Goal: Find specific page/section: Find specific page/section

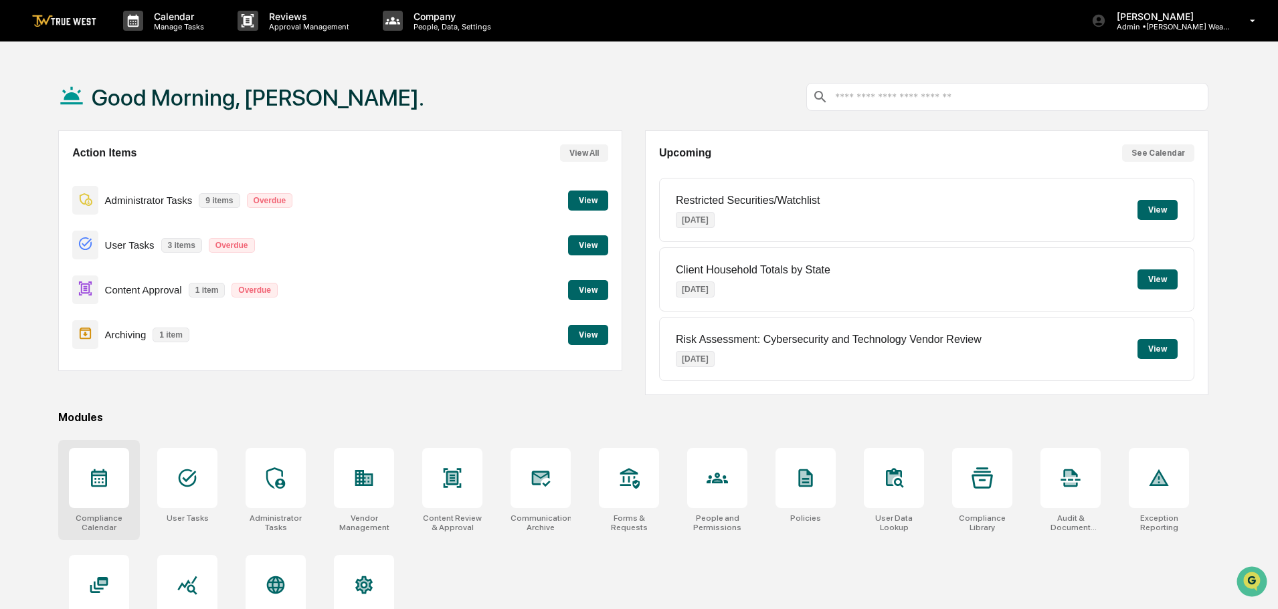
click at [96, 480] on icon at bounding box center [99, 479] width 16 height 18
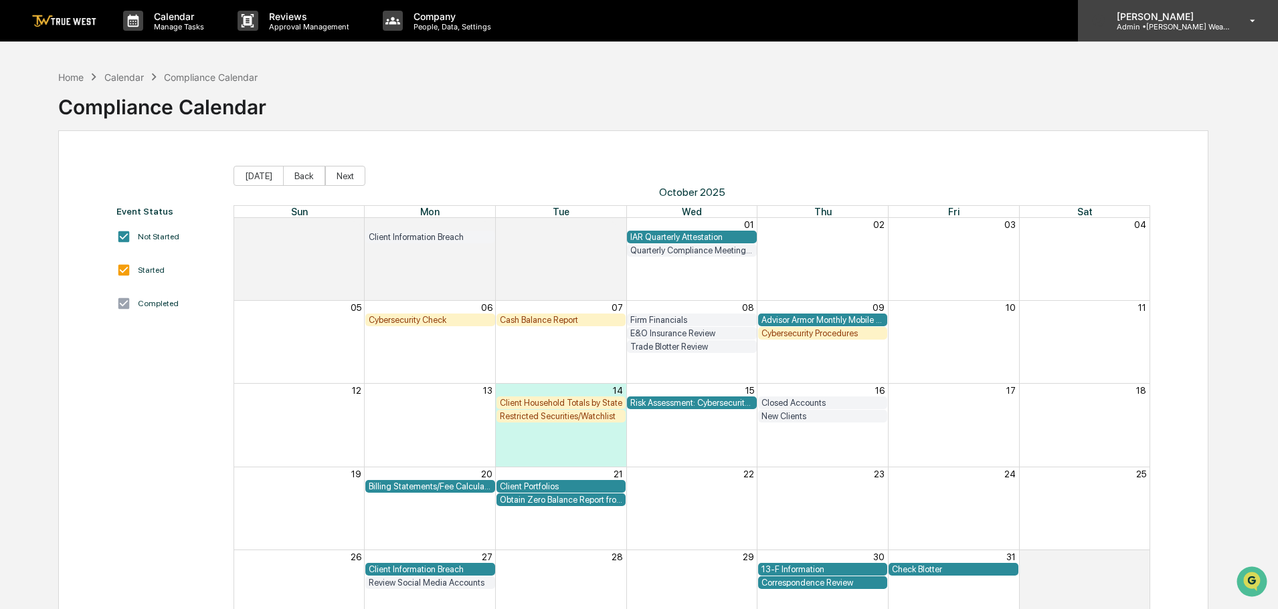
click at [1181, 21] on p "[PERSON_NAME]" at bounding box center [1168, 16] width 124 height 11
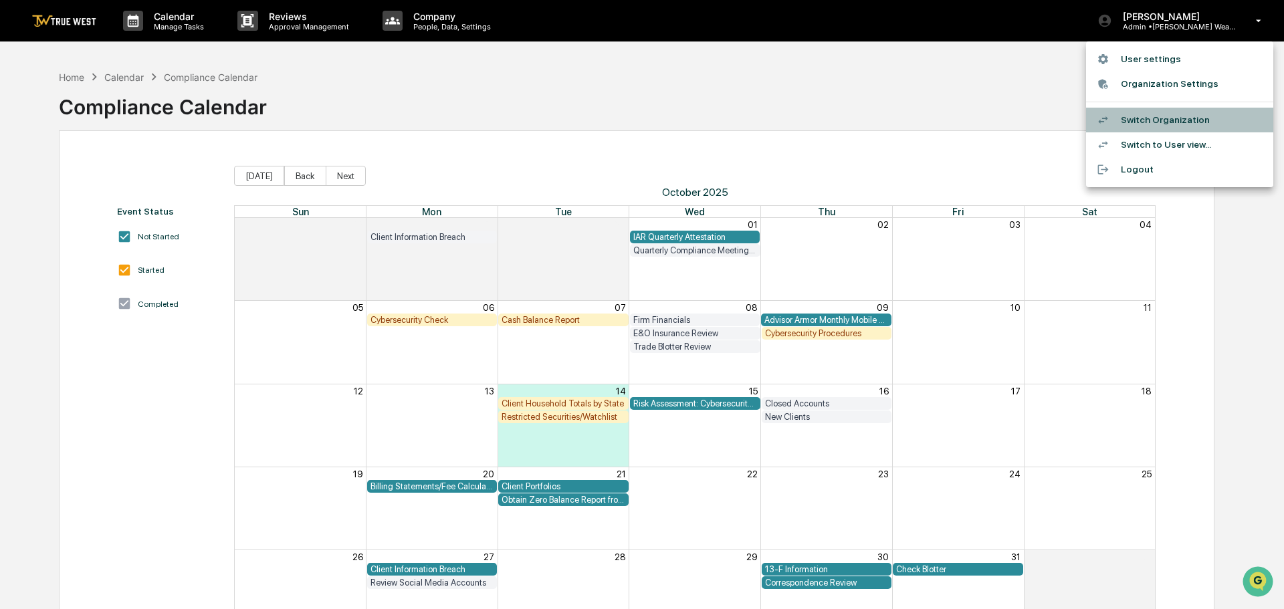
click at [1163, 118] on li "Switch Organization" at bounding box center [1179, 120] width 187 height 25
